Goal: Communication & Community: Answer question/provide support

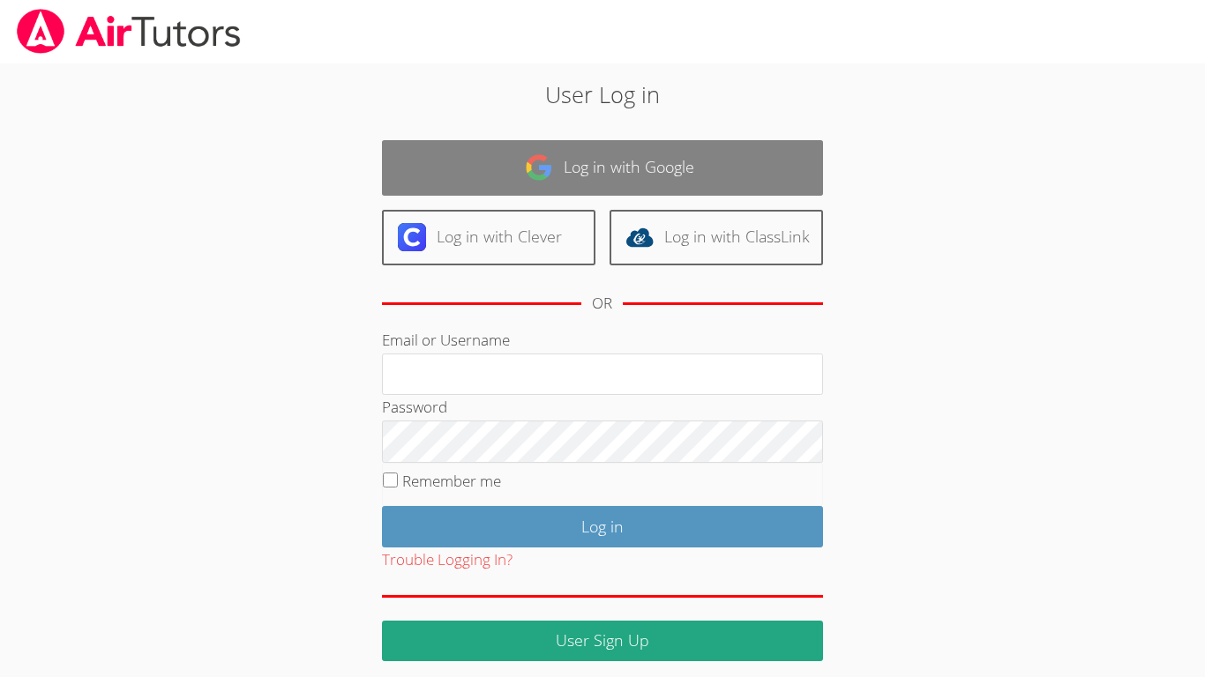
click at [803, 156] on link "Log in with Google" at bounding box center [602, 168] width 441 height 56
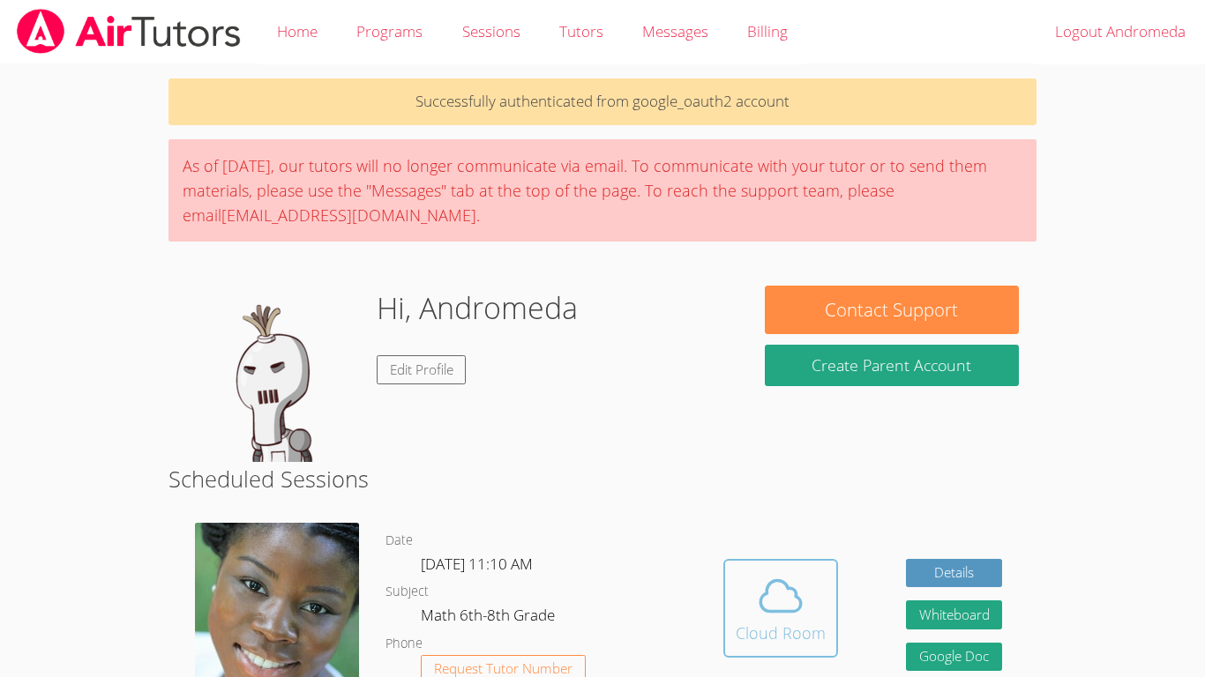
click at [783, 597] on icon at bounding box center [780, 596] width 49 height 49
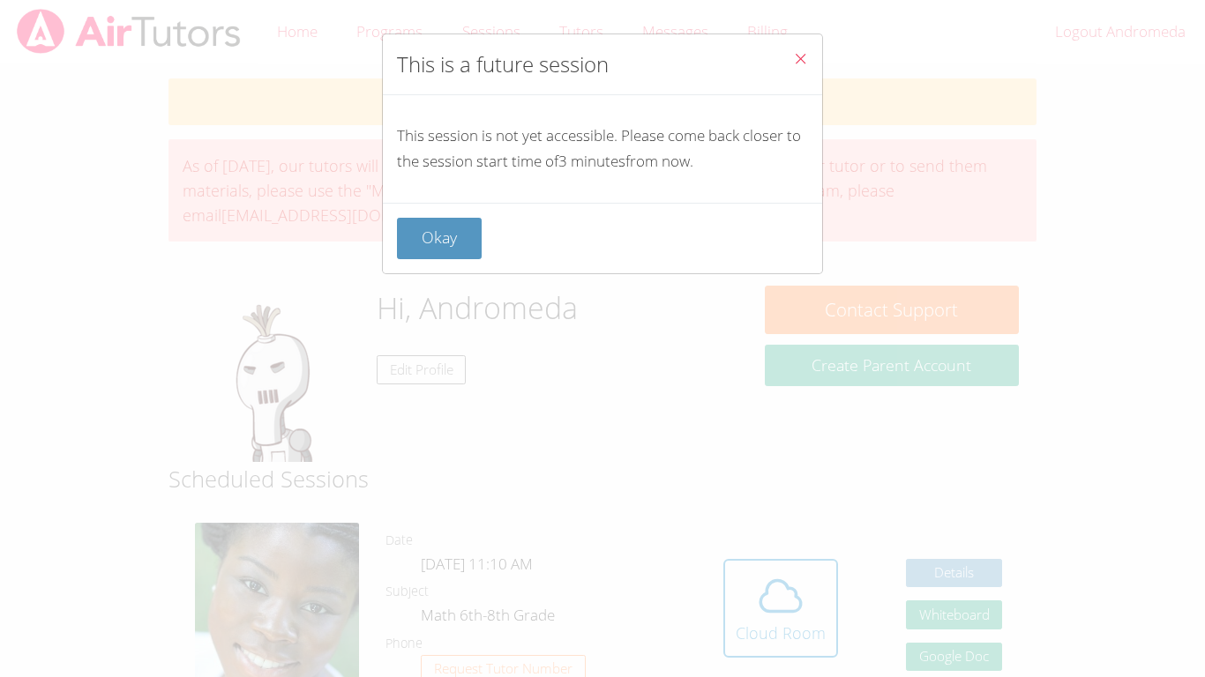
click at [445, 210] on div "Okay" at bounding box center [602, 238] width 439 height 71
click at [449, 234] on button "Okay" at bounding box center [439, 238] width 85 height 41
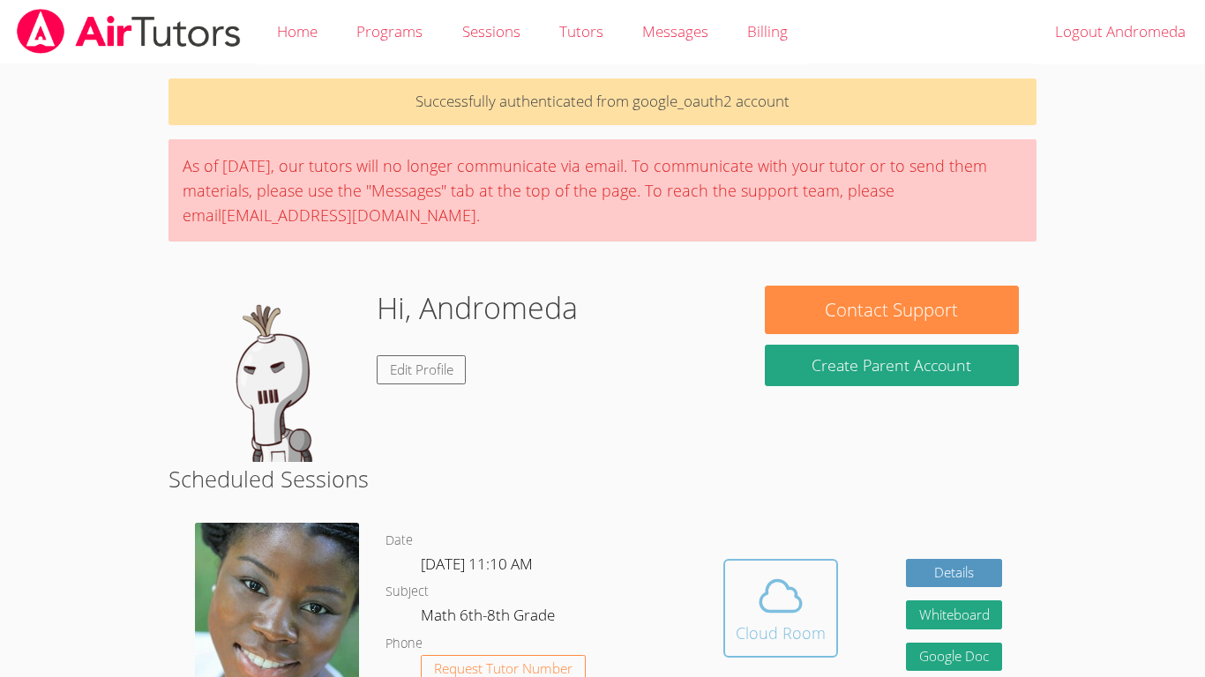
click at [769, 597] on icon at bounding box center [780, 596] width 49 height 49
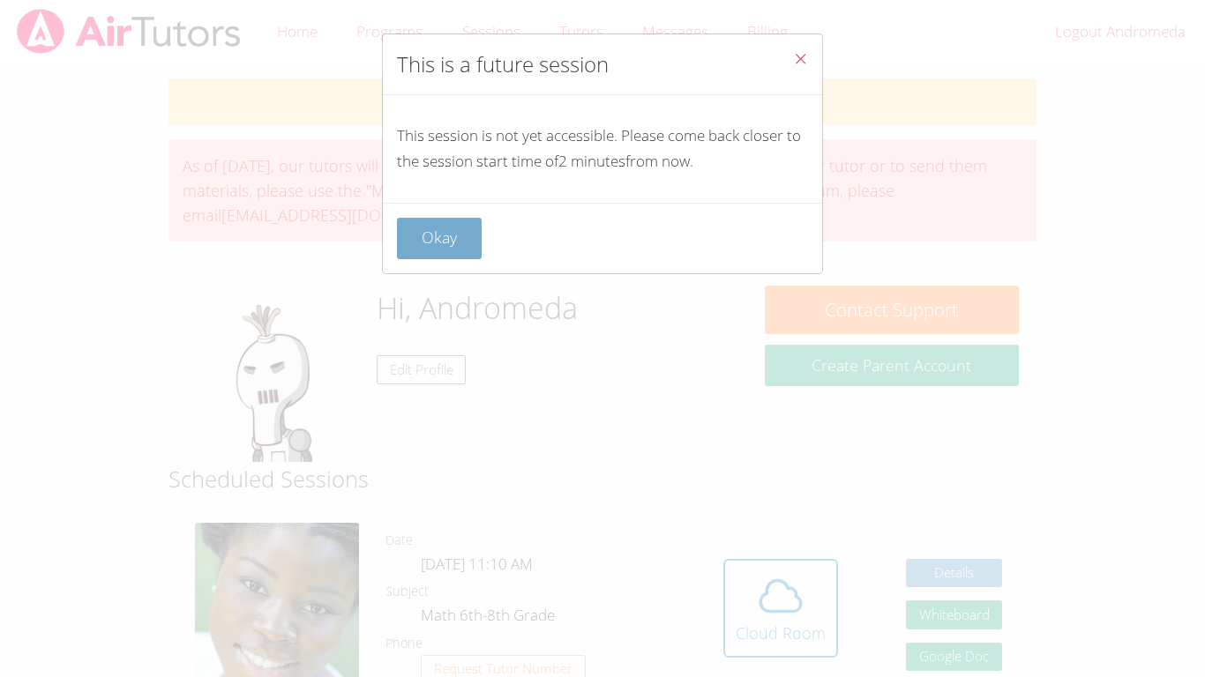
click at [431, 236] on button "Okay" at bounding box center [439, 238] width 85 height 41
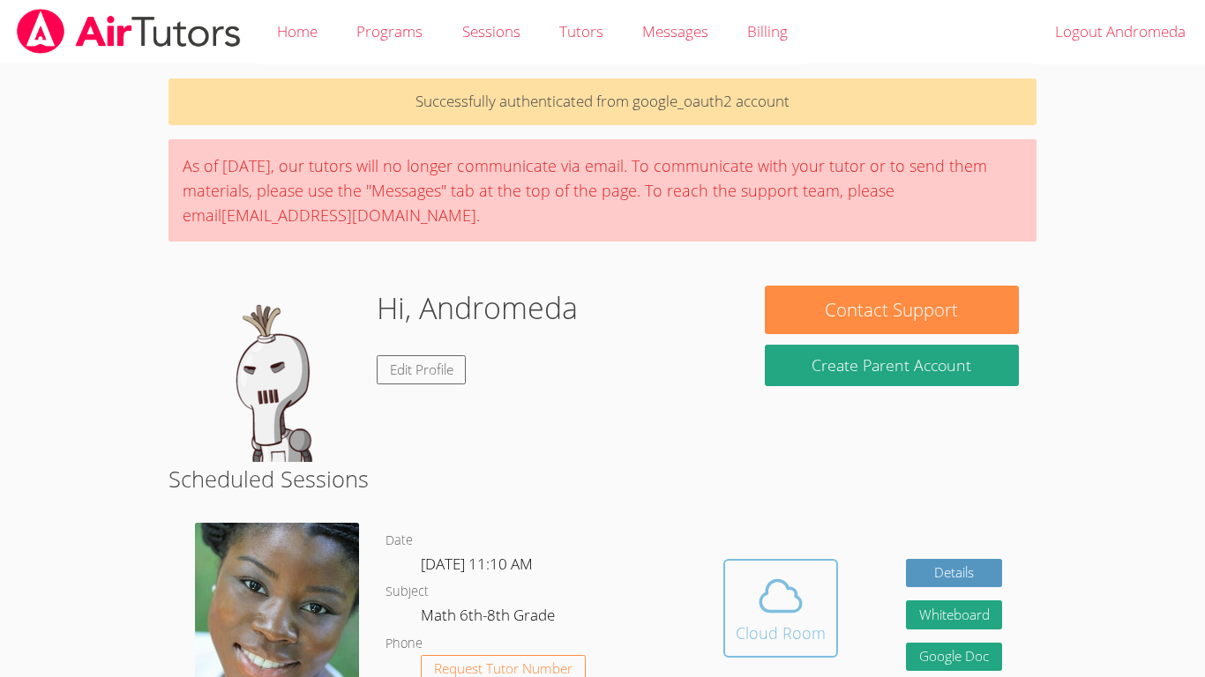
click at [751, 642] on div "Cloud Room" at bounding box center [781, 633] width 90 height 25
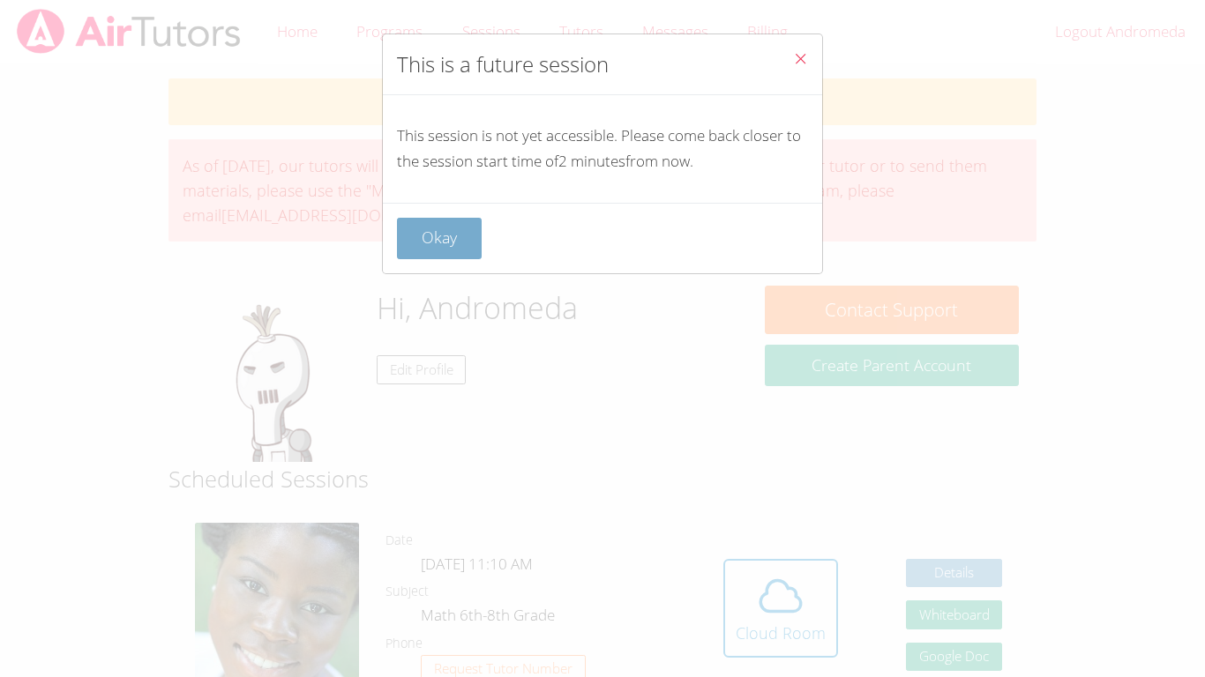
click at [452, 250] on button "Okay" at bounding box center [439, 238] width 85 height 41
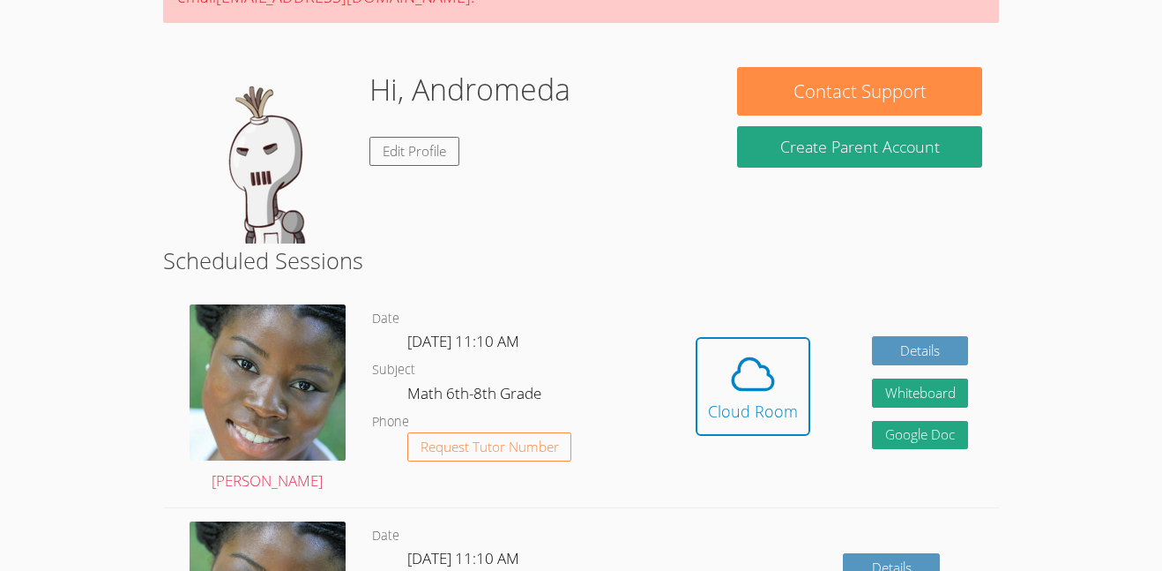
scroll to position [221, 0]
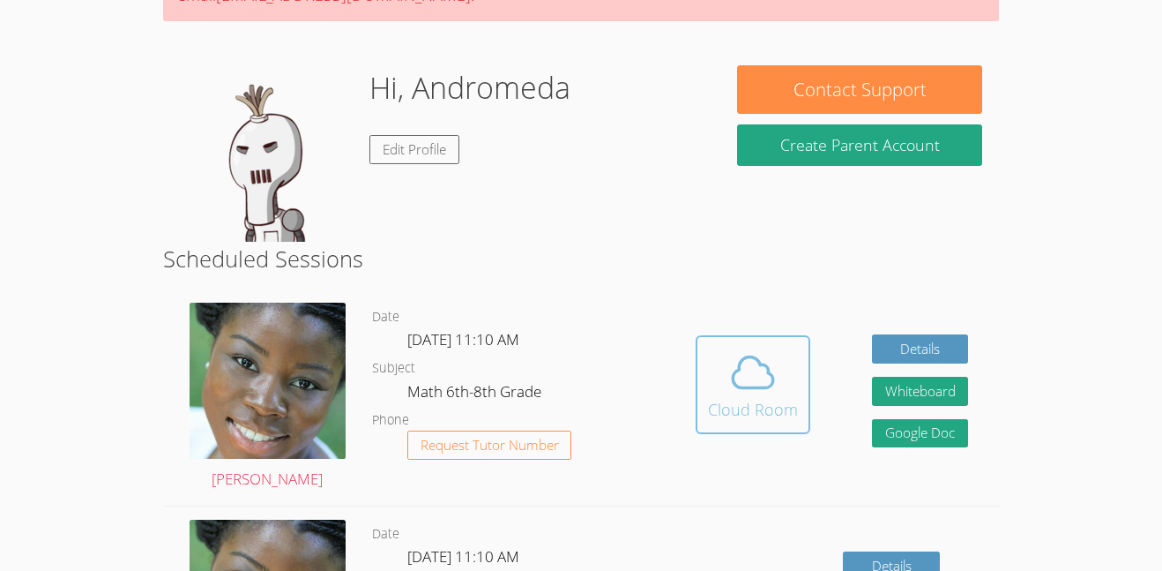
click at [759, 377] on icon at bounding box center [753, 372] width 49 height 49
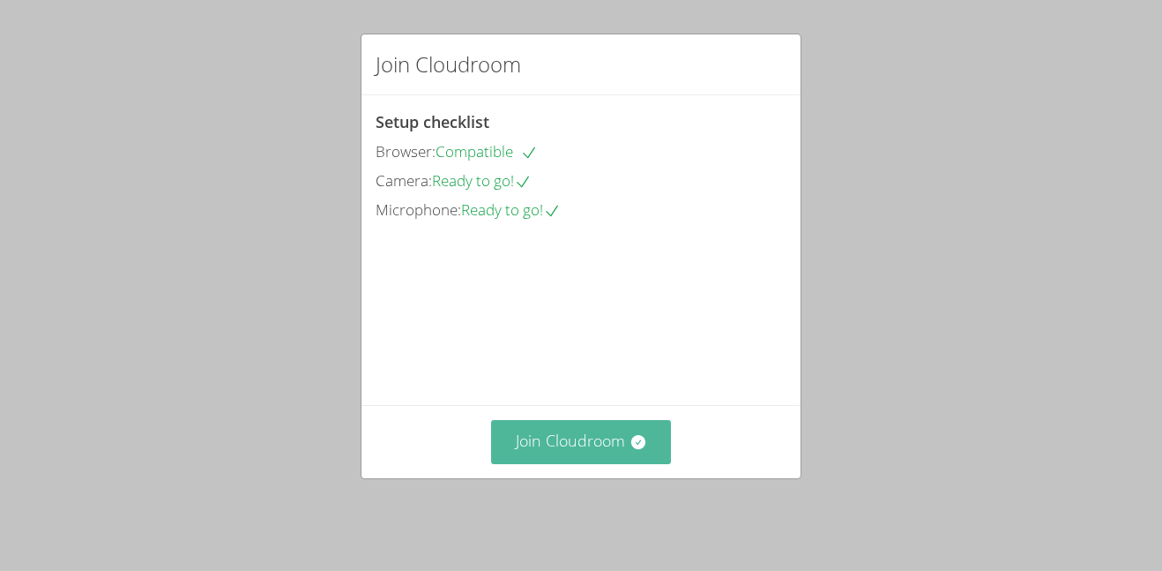
click at [667, 444] on button "Join Cloudroom" at bounding box center [581, 441] width 181 height 43
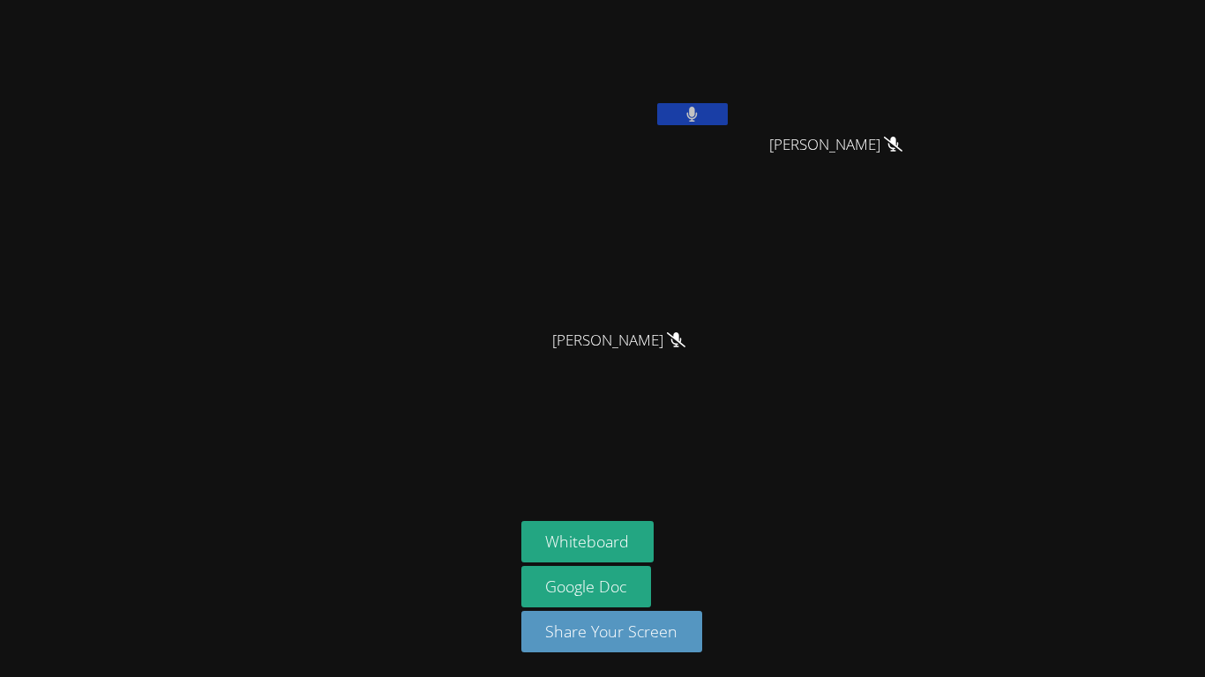
click at [689, 116] on icon at bounding box center [691, 114] width 11 height 15
click at [689, 116] on icon at bounding box center [692, 114] width 19 height 15
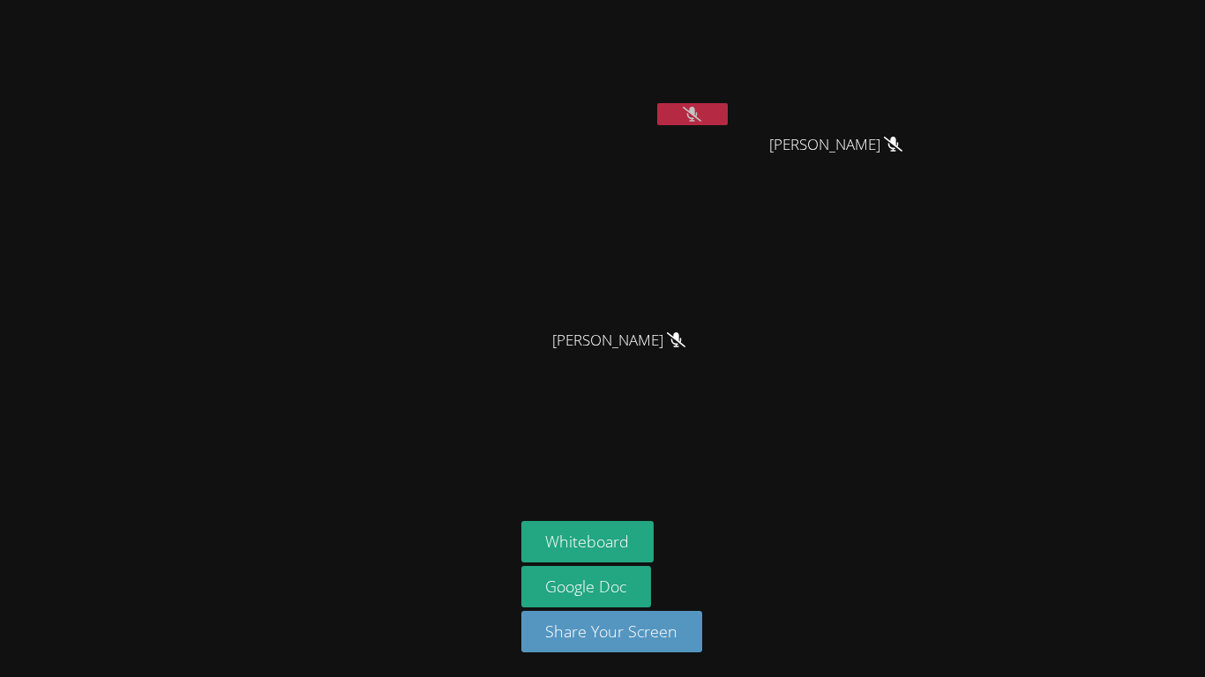
click at [689, 116] on icon at bounding box center [692, 114] width 19 height 15
click at [689, 116] on icon at bounding box center [691, 114] width 11 height 15
click at [689, 116] on icon at bounding box center [692, 114] width 19 height 15
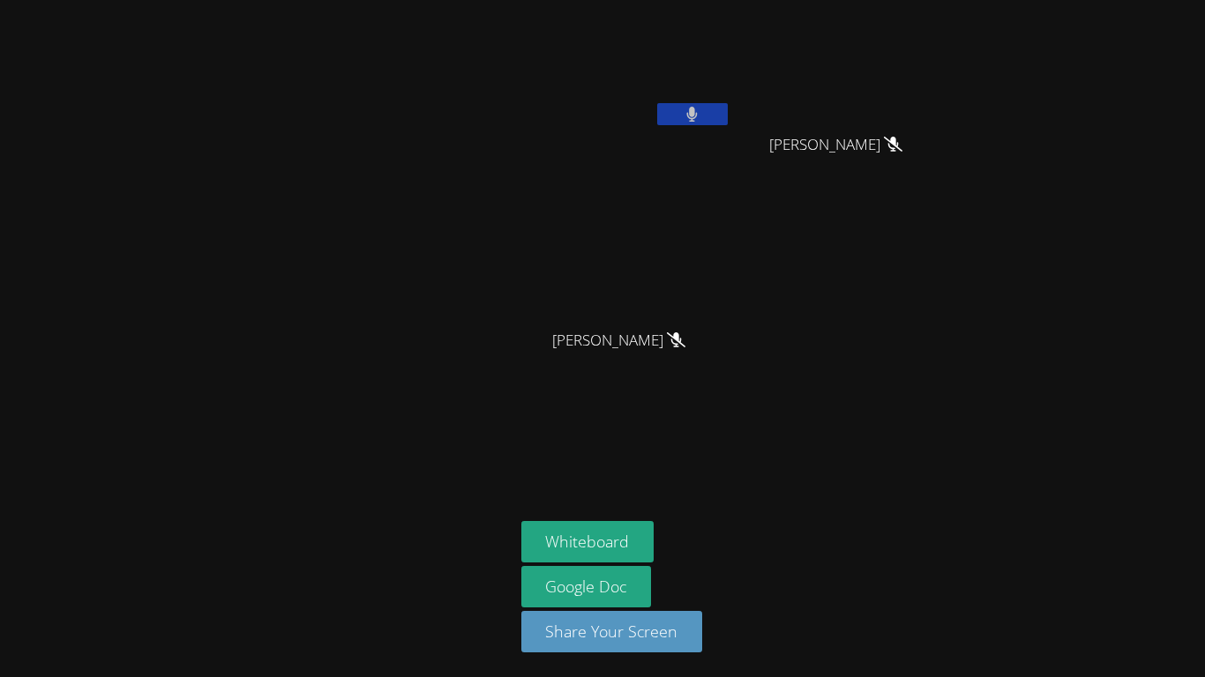
click at [689, 116] on icon at bounding box center [691, 114] width 11 height 15
click at [689, 116] on icon at bounding box center [692, 114] width 19 height 15
click at [689, 116] on icon at bounding box center [691, 114] width 11 height 15
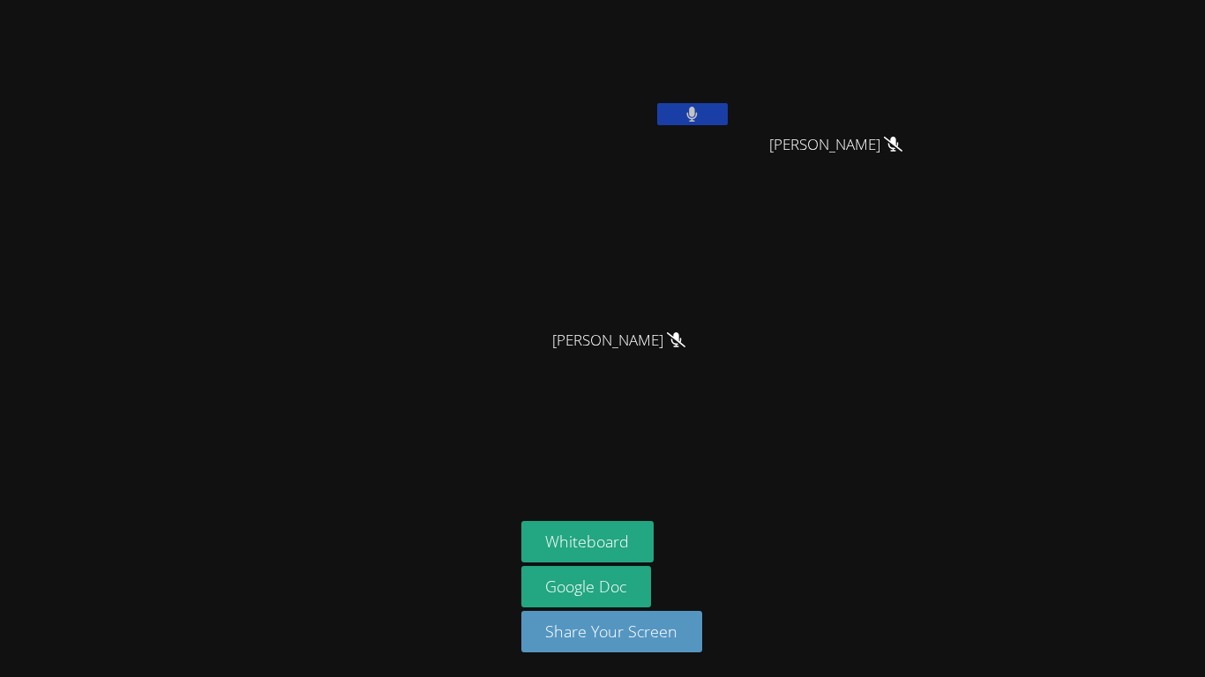
click at [689, 116] on icon at bounding box center [691, 114] width 11 height 15
click at [689, 116] on icon at bounding box center [692, 114] width 19 height 15
click at [689, 116] on icon at bounding box center [691, 114] width 11 height 15
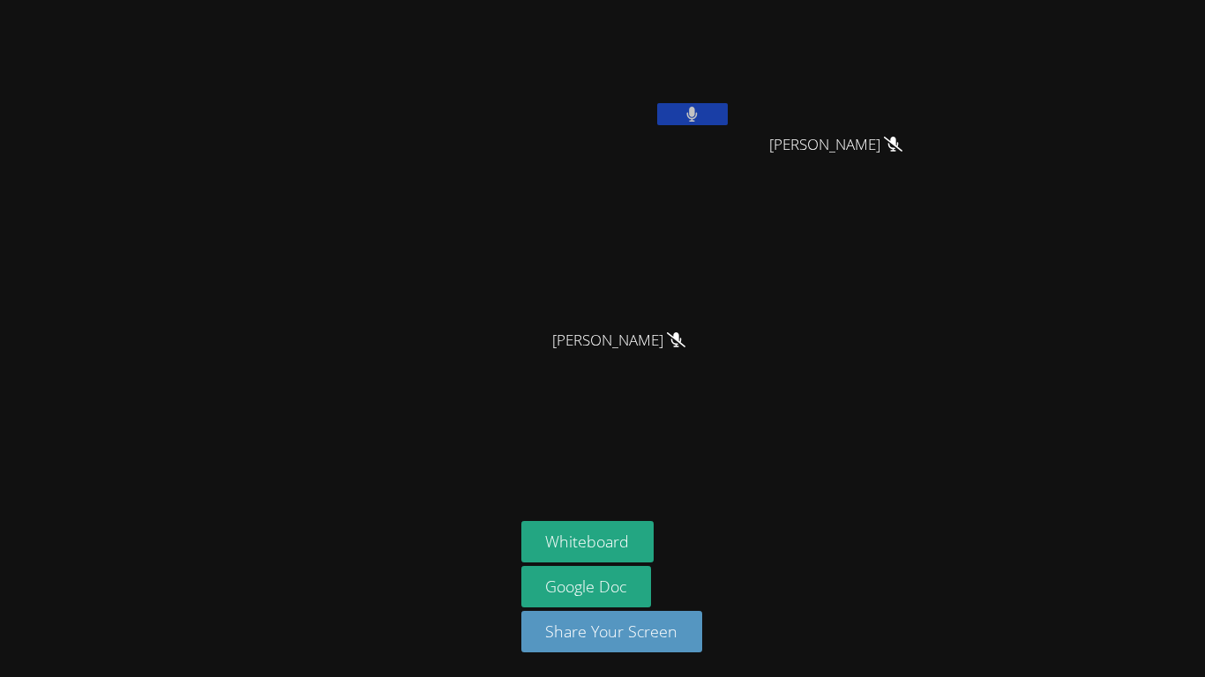
click at [689, 116] on icon at bounding box center [691, 114] width 11 height 15
click at [689, 116] on icon at bounding box center [692, 114] width 19 height 15
click at [689, 116] on icon at bounding box center [691, 114] width 11 height 15
click at [689, 116] on icon at bounding box center [692, 114] width 19 height 15
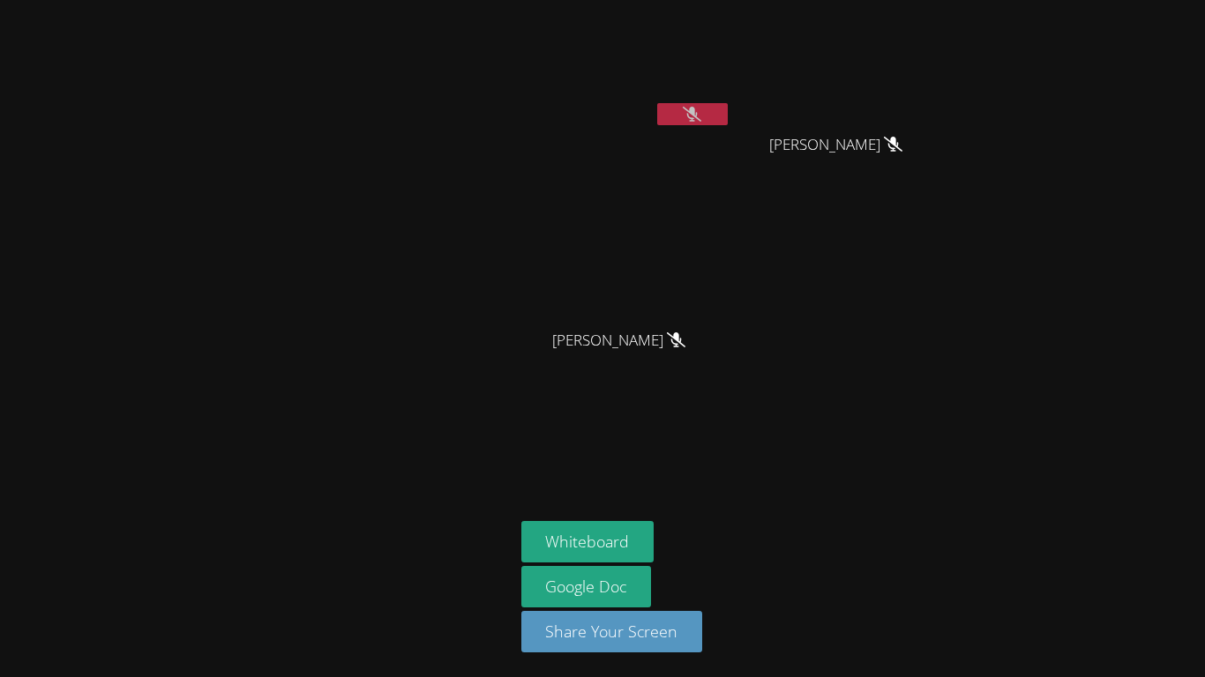
click at [689, 116] on icon at bounding box center [692, 114] width 19 height 15
click at [689, 116] on icon at bounding box center [691, 114] width 11 height 15
click at [689, 116] on icon at bounding box center [692, 114] width 19 height 15
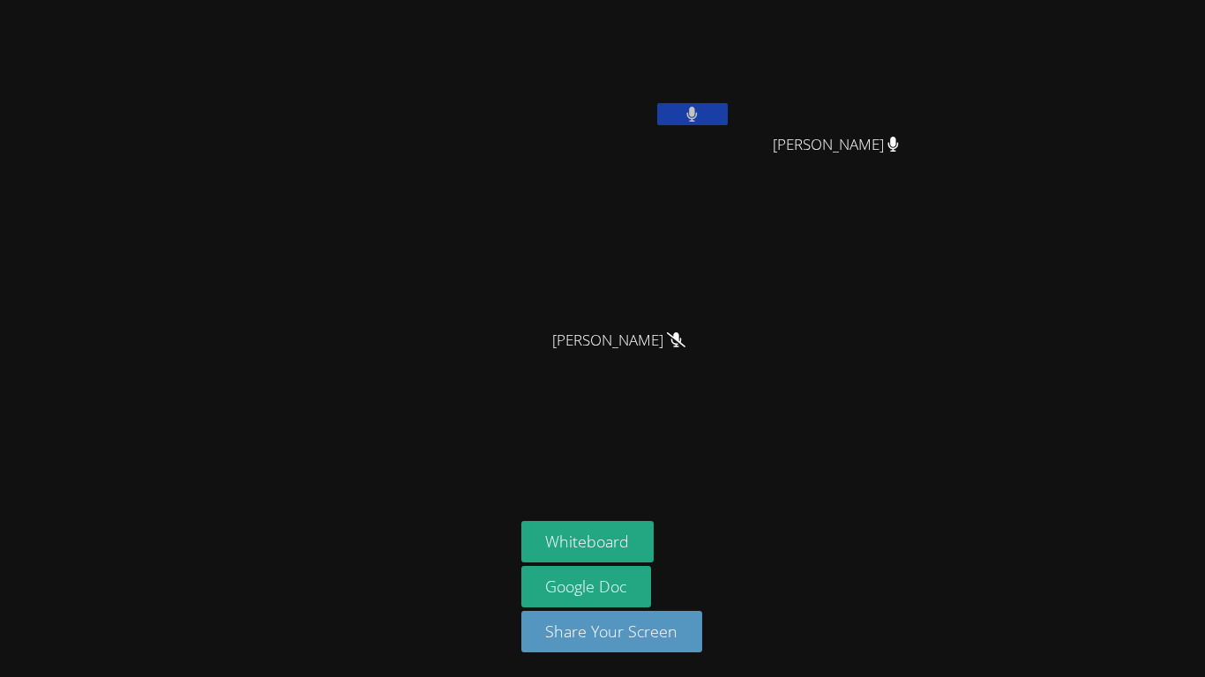
click at [689, 116] on icon at bounding box center [691, 114] width 11 height 15
click at [689, 116] on icon at bounding box center [692, 114] width 19 height 15
click at [689, 116] on icon at bounding box center [691, 114] width 11 height 15
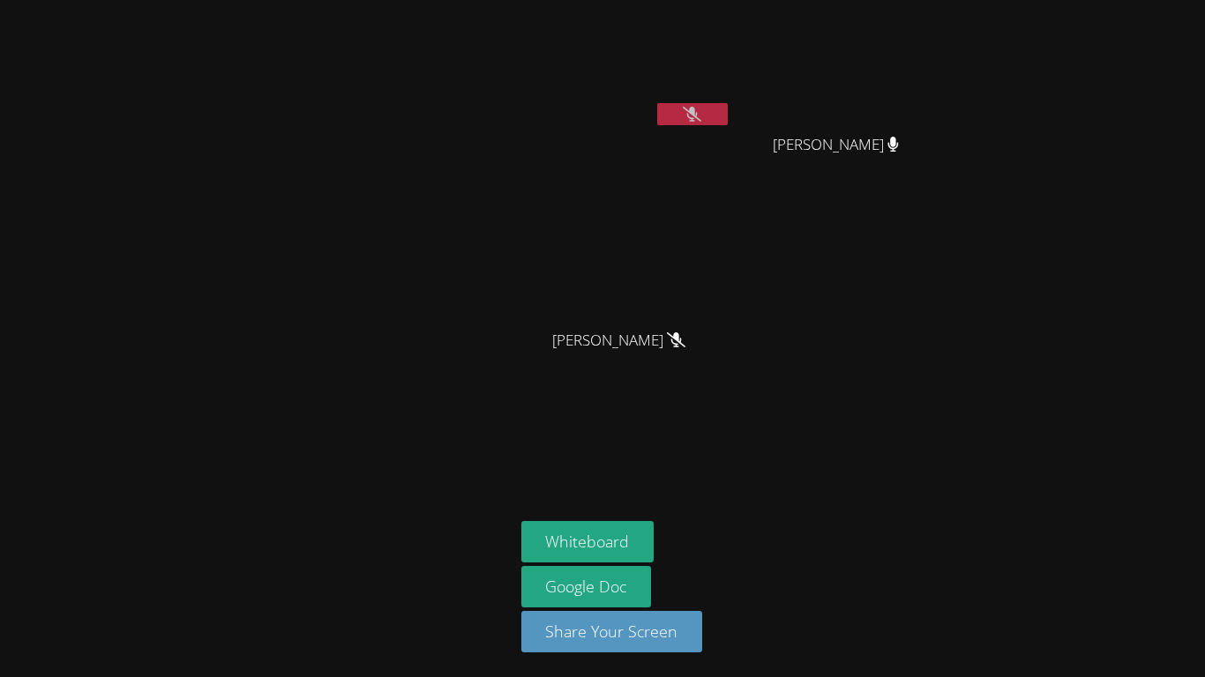
click at [689, 116] on icon at bounding box center [692, 114] width 19 height 15
click at [691, 116] on icon at bounding box center [692, 114] width 19 height 15
click at [691, 116] on icon at bounding box center [692, 114] width 11 height 15
click at [691, 116] on icon at bounding box center [692, 114] width 19 height 15
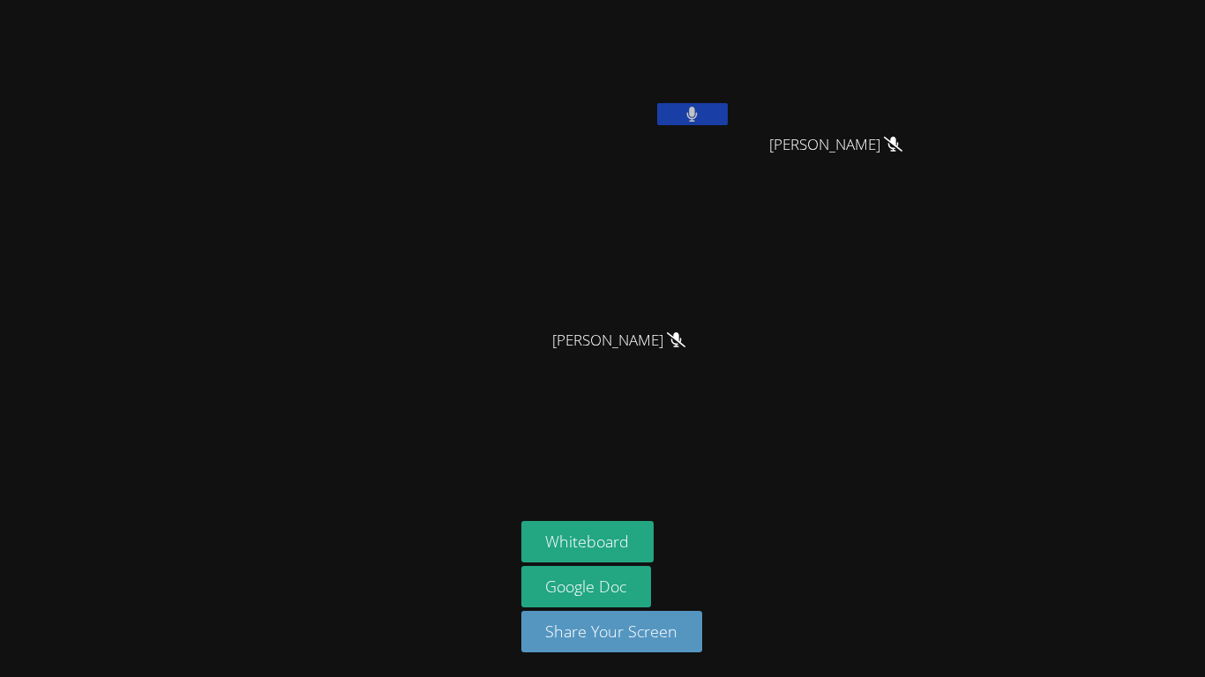
click at [691, 116] on icon at bounding box center [692, 114] width 11 height 15
click at [691, 116] on icon at bounding box center [691, 114] width 11 height 15
click at [691, 116] on icon at bounding box center [692, 114] width 11 height 15
click at [691, 116] on icon at bounding box center [692, 114] width 19 height 15
click at [691, 116] on icon at bounding box center [692, 114] width 11 height 15
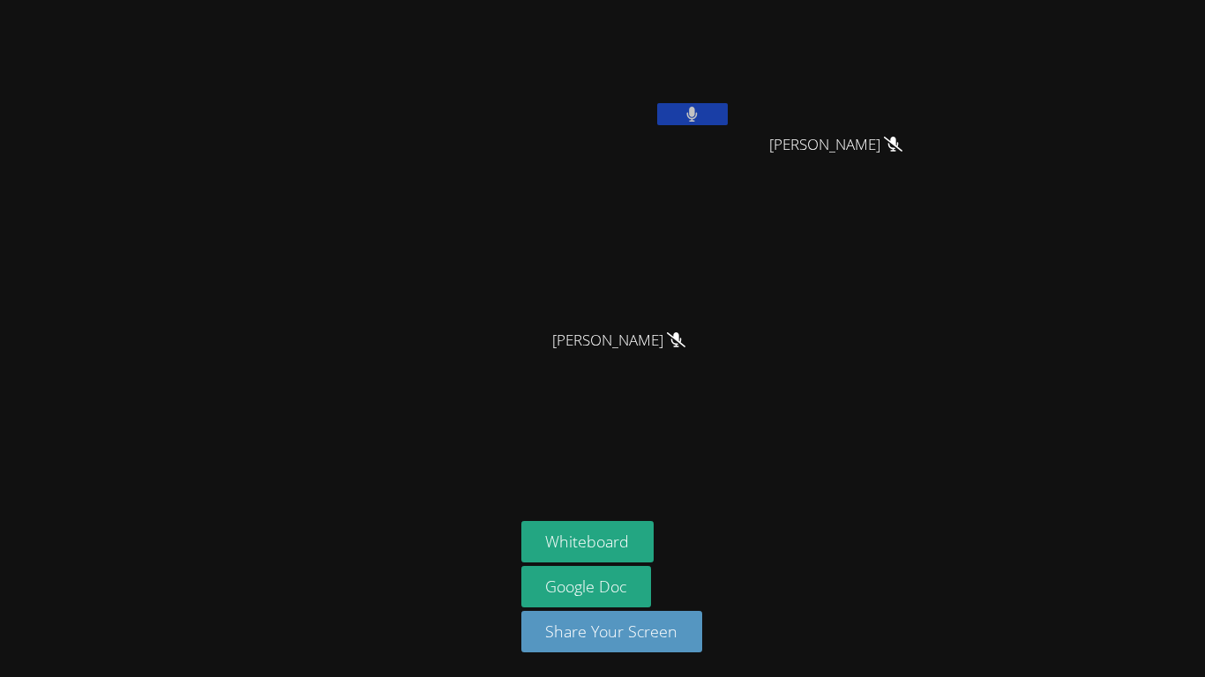
click at [691, 116] on icon at bounding box center [691, 114] width 11 height 15
click at [691, 116] on icon at bounding box center [692, 114] width 11 height 15
click at [691, 116] on icon at bounding box center [692, 114] width 19 height 15
click at [691, 116] on icon at bounding box center [692, 114] width 11 height 15
click at [691, 116] on icon at bounding box center [691, 114] width 11 height 15
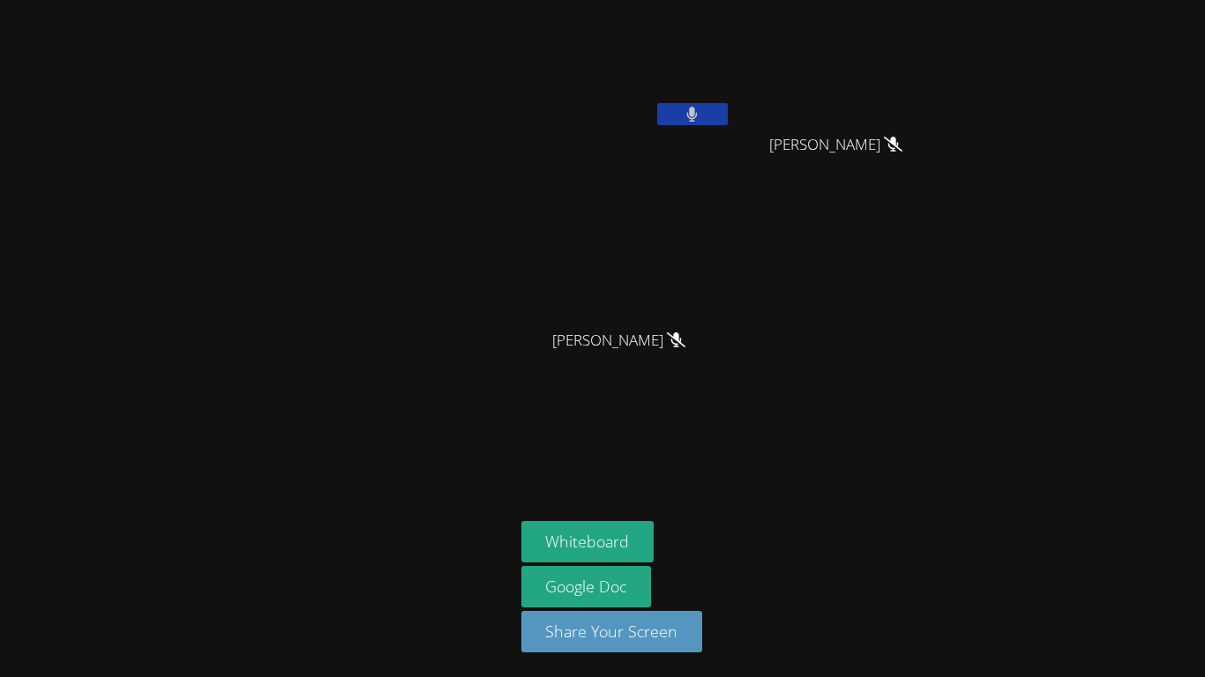
click at [691, 116] on icon at bounding box center [692, 114] width 11 height 15
click at [691, 116] on icon at bounding box center [692, 114] width 19 height 15
click at [691, 116] on icon at bounding box center [692, 114] width 11 height 15
click at [691, 116] on icon at bounding box center [692, 114] width 19 height 15
click at [691, 116] on icon at bounding box center [692, 114] width 11 height 15
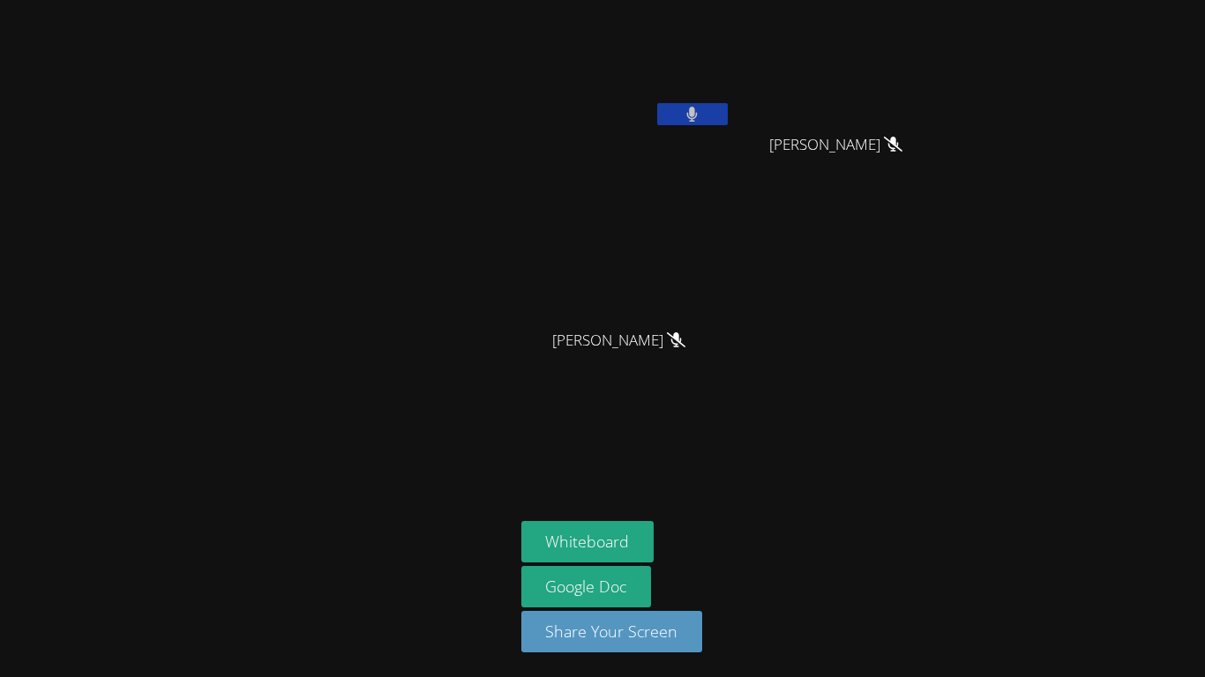
click at [691, 116] on icon at bounding box center [691, 114] width 11 height 15
click at [691, 116] on icon at bounding box center [692, 114] width 11 height 15
click at [691, 116] on icon at bounding box center [692, 114] width 19 height 15
click at [691, 116] on icon at bounding box center [692, 114] width 11 height 15
click at [691, 116] on icon at bounding box center [692, 114] width 19 height 15
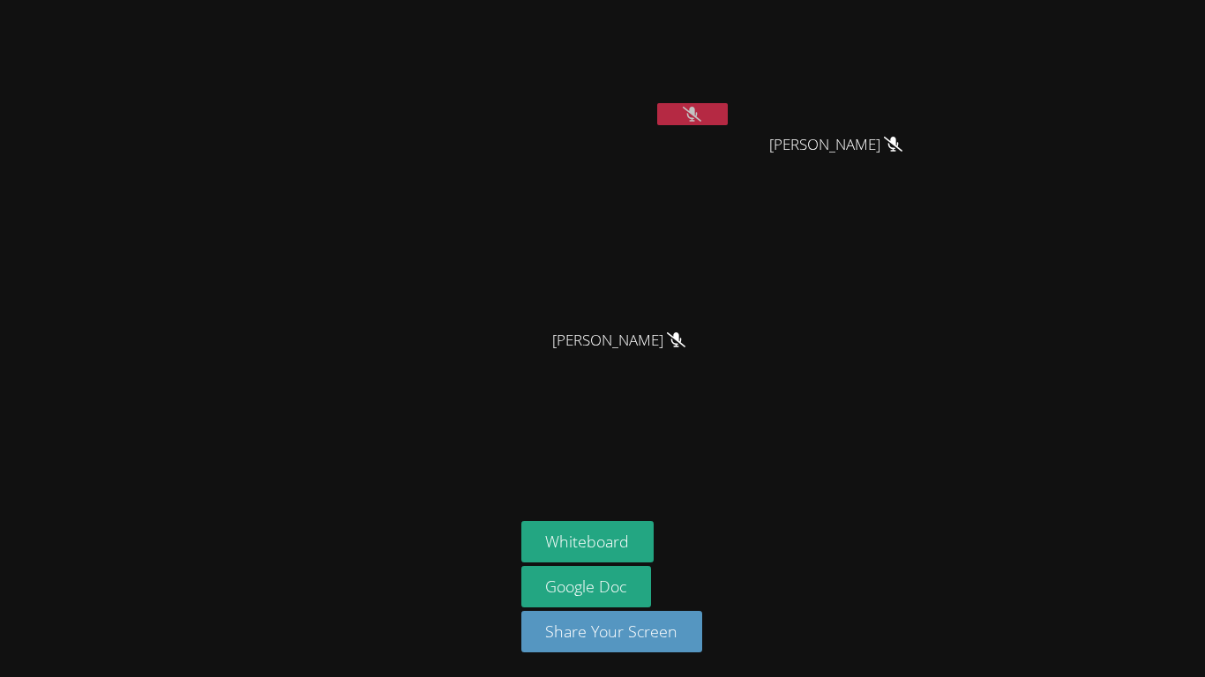
click at [691, 116] on icon at bounding box center [692, 114] width 19 height 15
click at [691, 116] on icon at bounding box center [692, 114] width 11 height 15
click at [691, 116] on icon at bounding box center [692, 114] width 19 height 15
click at [691, 116] on icon at bounding box center [692, 114] width 11 height 15
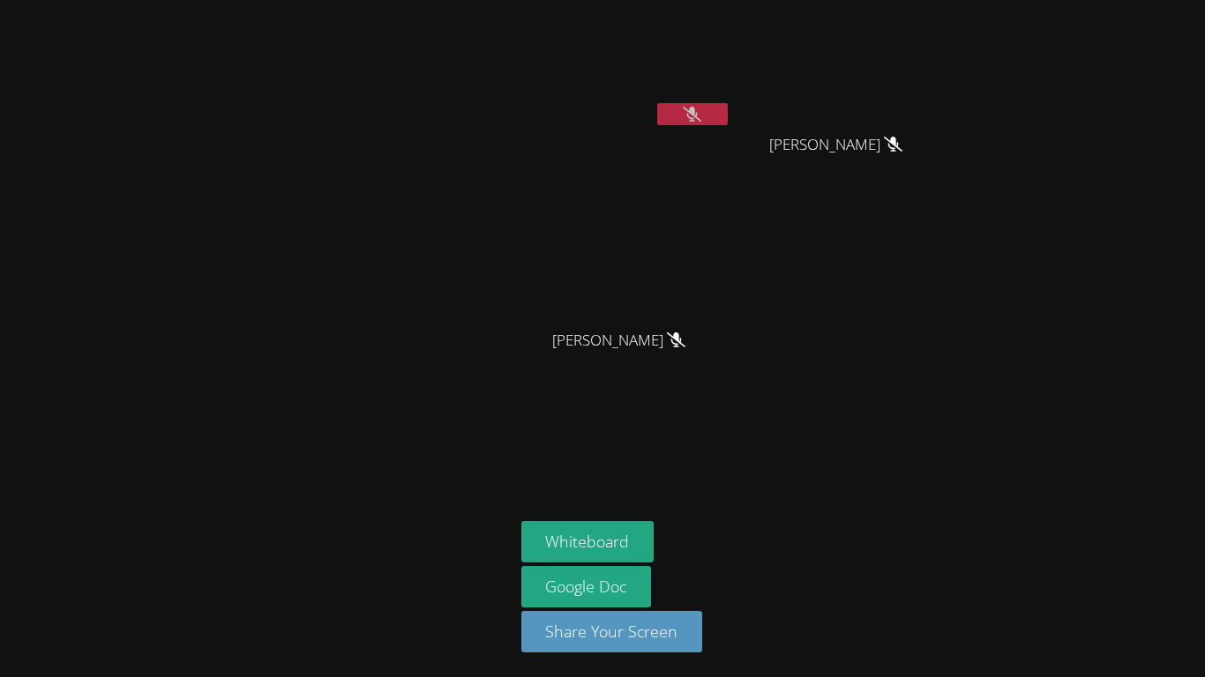
click at [691, 116] on icon at bounding box center [692, 114] width 19 height 15
click at [691, 116] on icon at bounding box center [692, 114] width 11 height 15
click at [691, 116] on icon at bounding box center [692, 114] width 19 height 15
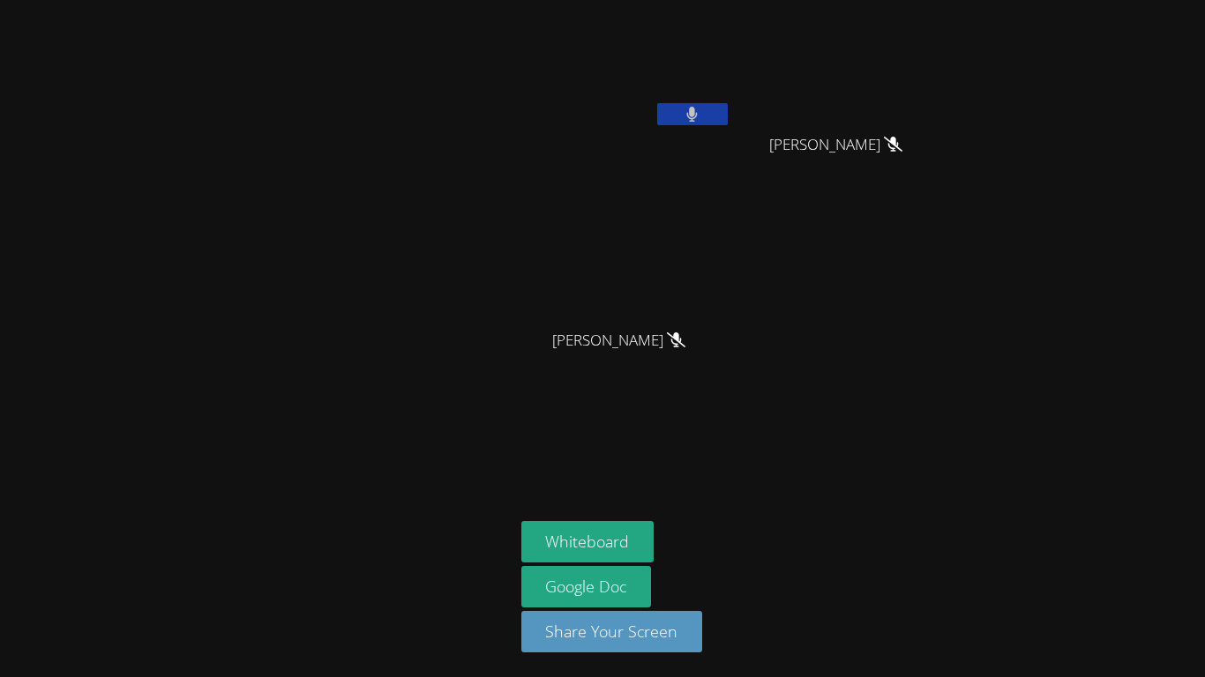
click at [691, 116] on icon at bounding box center [692, 114] width 11 height 15
click at [691, 116] on icon at bounding box center [691, 114] width 11 height 15
click at [691, 116] on icon at bounding box center [692, 114] width 11 height 15
click at [691, 116] on icon at bounding box center [692, 114] width 19 height 15
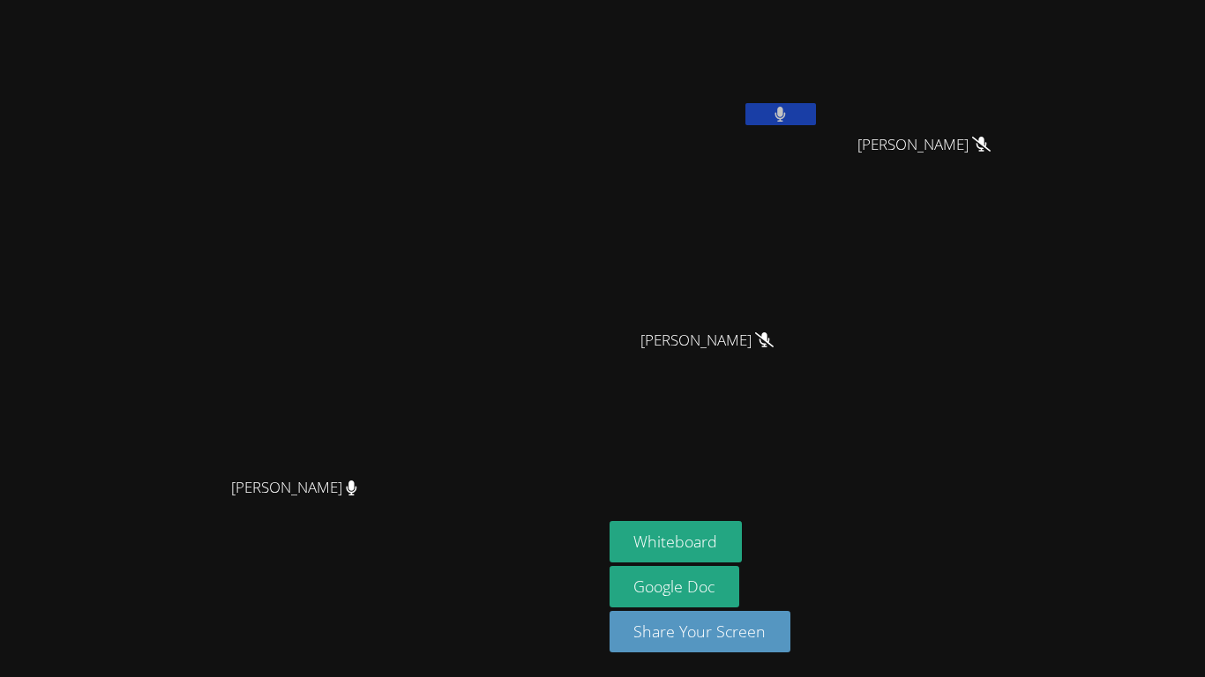
click at [781, 105] on button at bounding box center [780, 114] width 71 height 22
click at [816, 106] on button at bounding box center [780, 114] width 71 height 22
click at [743, 527] on button "Whiteboard" at bounding box center [675, 541] width 133 height 41
click at [816, 110] on button at bounding box center [780, 114] width 71 height 22
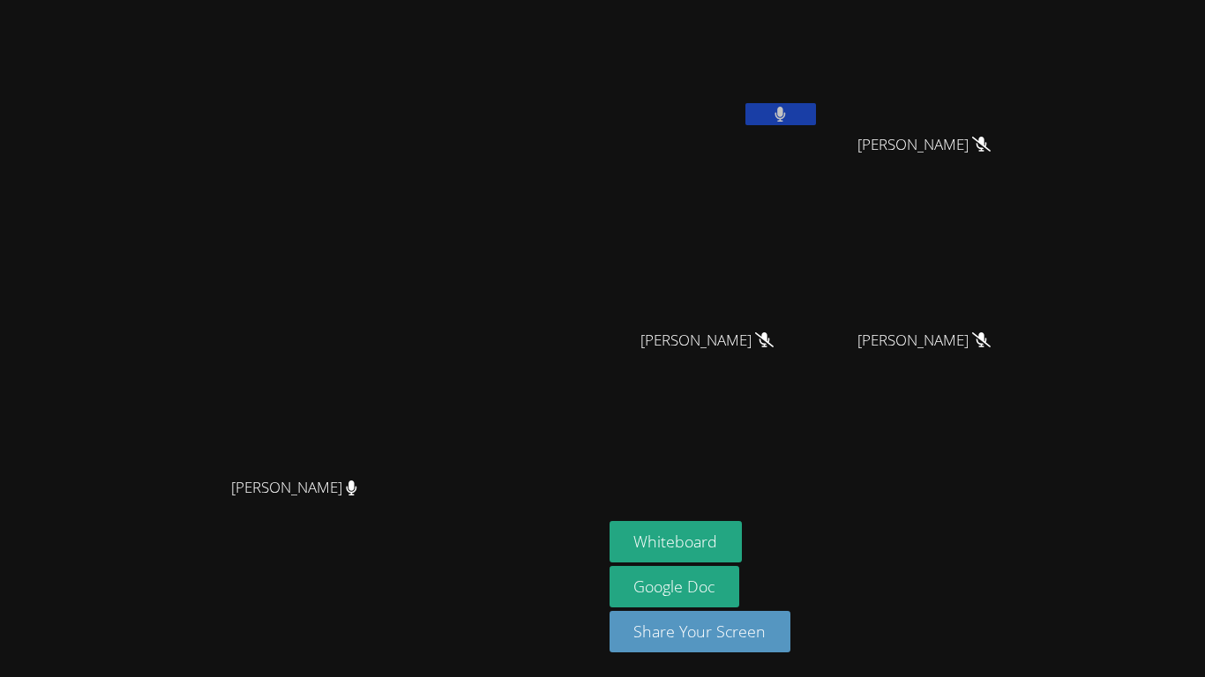
click at [816, 110] on button at bounding box center [780, 114] width 71 height 22
click at [816, 116] on button at bounding box center [780, 114] width 71 height 22
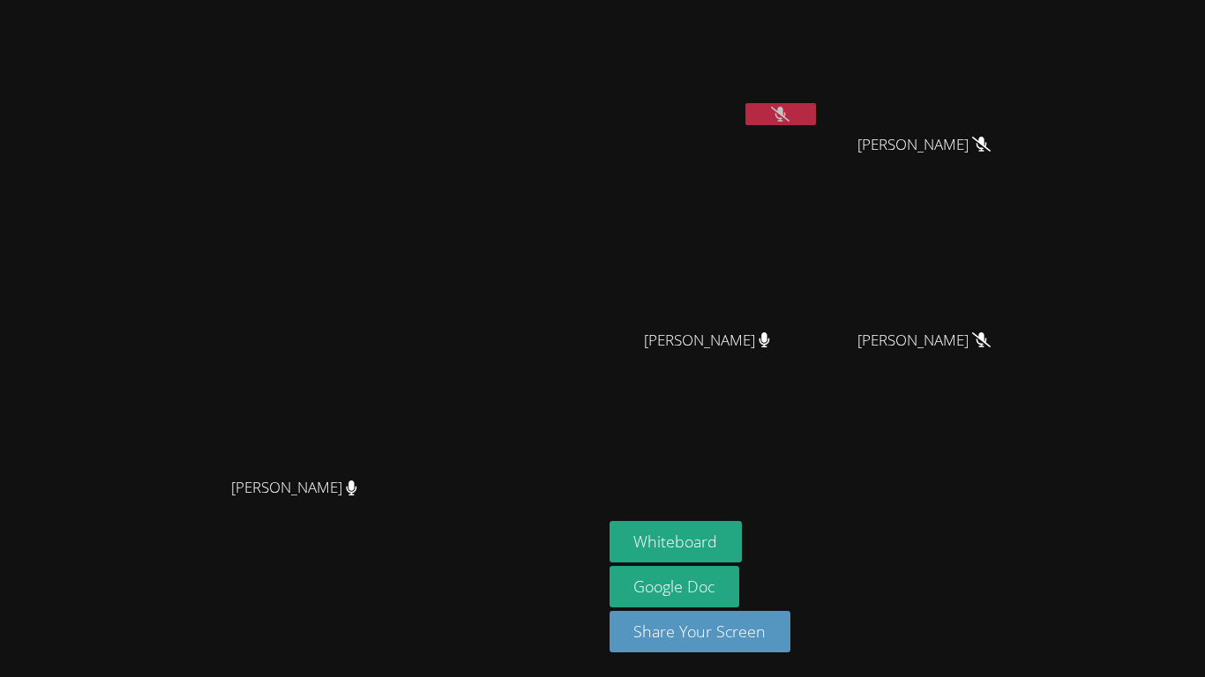
click at [816, 116] on button at bounding box center [780, 114] width 71 height 22
click at [789, 114] on icon at bounding box center [780, 114] width 19 height 15
click at [786, 114] on icon at bounding box center [780, 114] width 11 height 15
click at [789, 112] on icon at bounding box center [780, 114] width 19 height 15
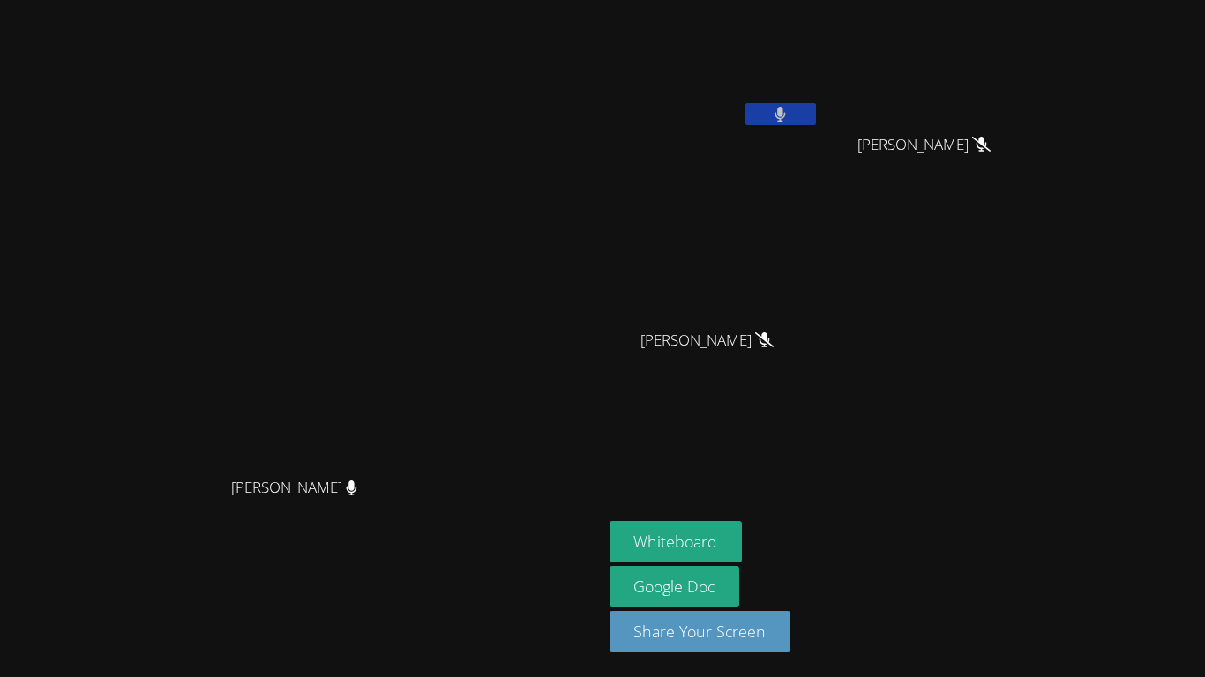
click at [816, 107] on button at bounding box center [780, 114] width 71 height 22
click at [816, 118] on button at bounding box center [780, 114] width 71 height 22
click at [816, 117] on button at bounding box center [780, 114] width 71 height 22
click at [819, 131] on div "Andromeda Snaketail" at bounding box center [714, 70] width 210 height 126
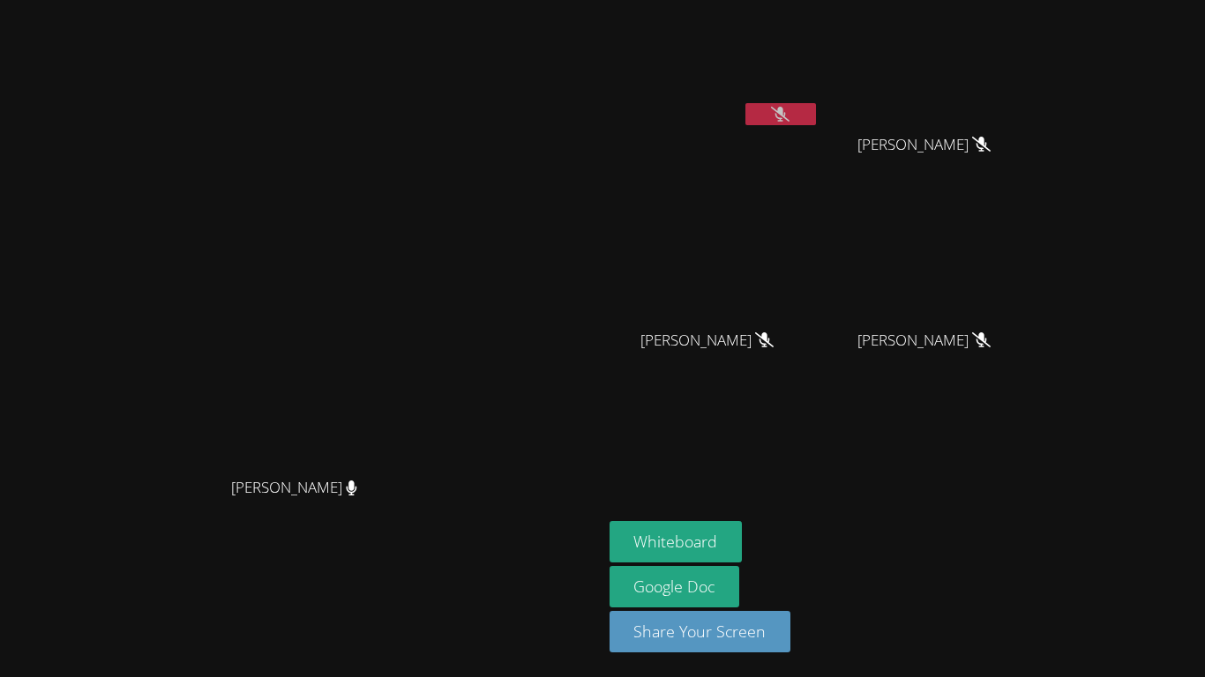
click at [819, 97] on video at bounding box center [714, 66] width 210 height 118
click at [816, 116] on button at bounding box center [780, 114] width 71 height 22
click at [816, 111] on button at bounding box center [780, 114] width 71 height 22
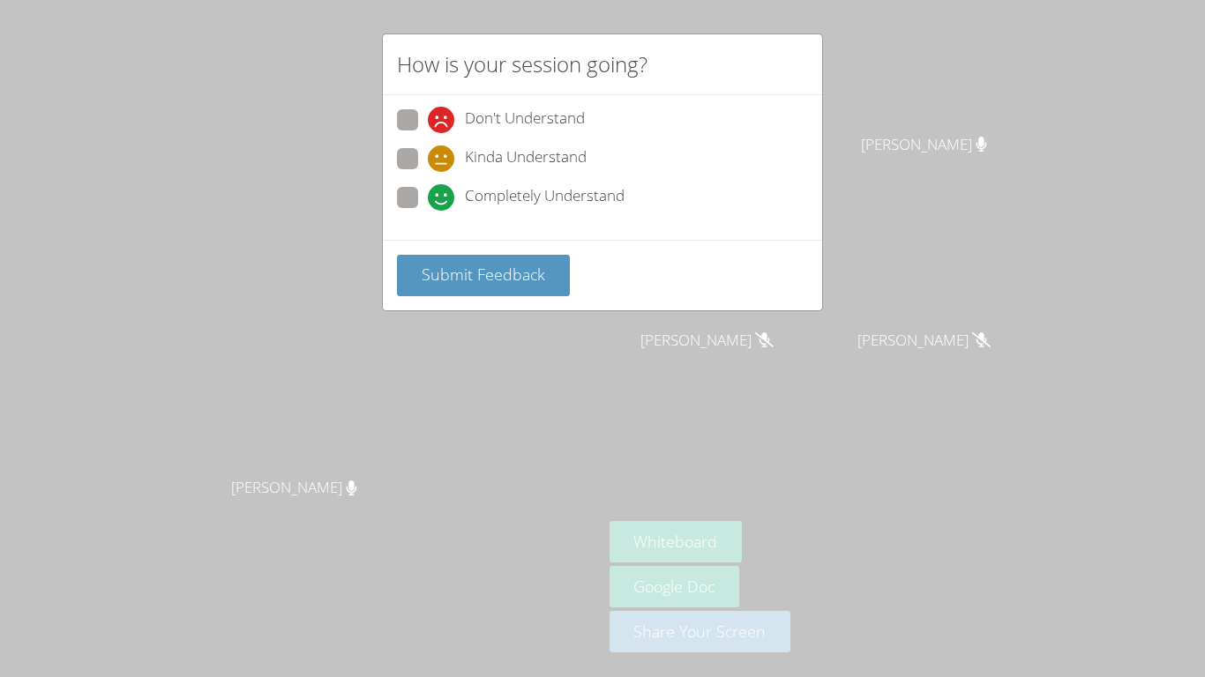
click at [428, 211] on span at bounding box center [428, 211] width 0 height 0
click at [428, 193] on input "Completely Understand" at bounding box center [435, 194] width 15 height 15
radio input "true"
click at [496, 265] on span "Submit Feedback" at bounding box center [483, 274] width 123 height 21
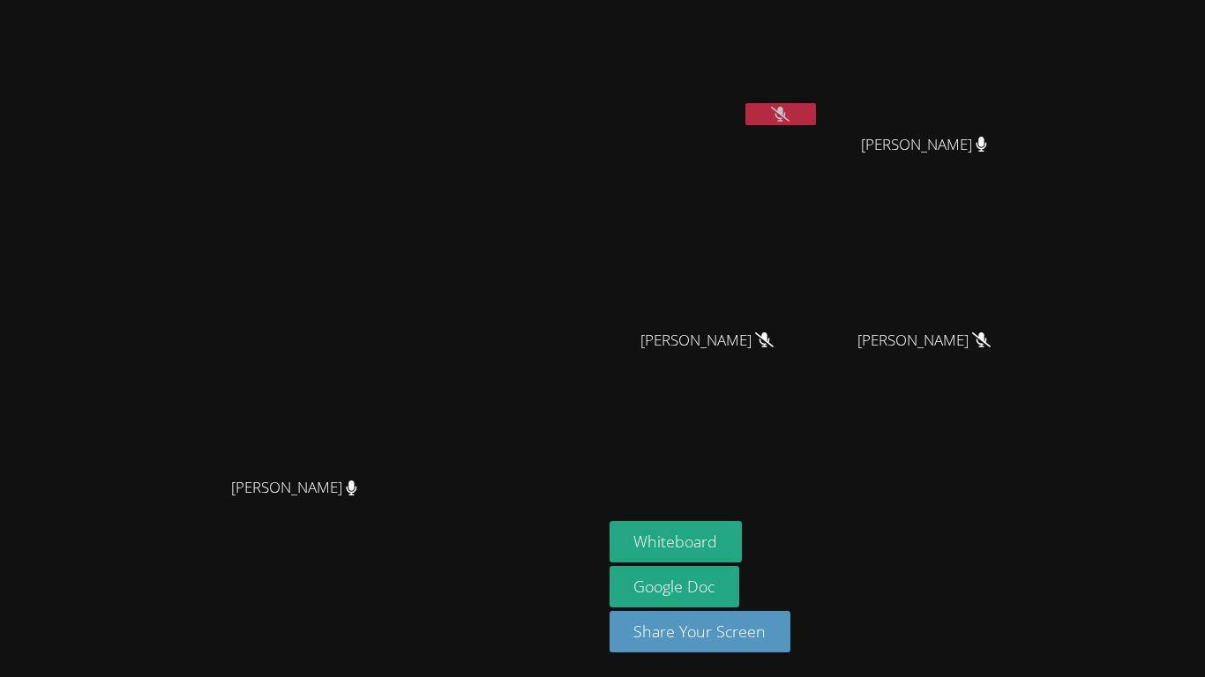
click at [789, 109] on icon at bounding box center [780, 114] width 19 height 15
